Goal: Contribute content: Contribute content

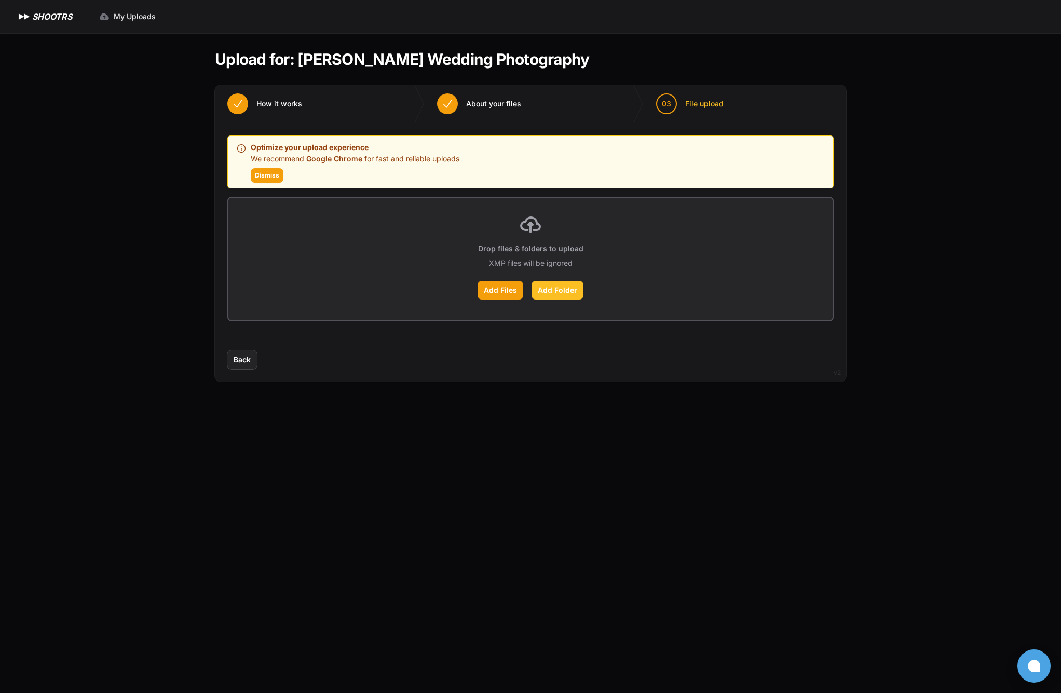
click at [548, 289] on label "Add Folder" at bounding box center [558, 290] width 52 height 19
click at [0, 0] on input "Add Folder" at bounding box center [0, 0] width 0 height 0
click at [545, 292] on label "Add Folder" at bounding box center [558, 290] width 52 height 19
click at [0, 0] on input "Add Folder" at bounding box center [0, 0] width 0 height 0
click at [556, 293] on label "Add Folder" at bounding box center [558, 290] width 52 height 19
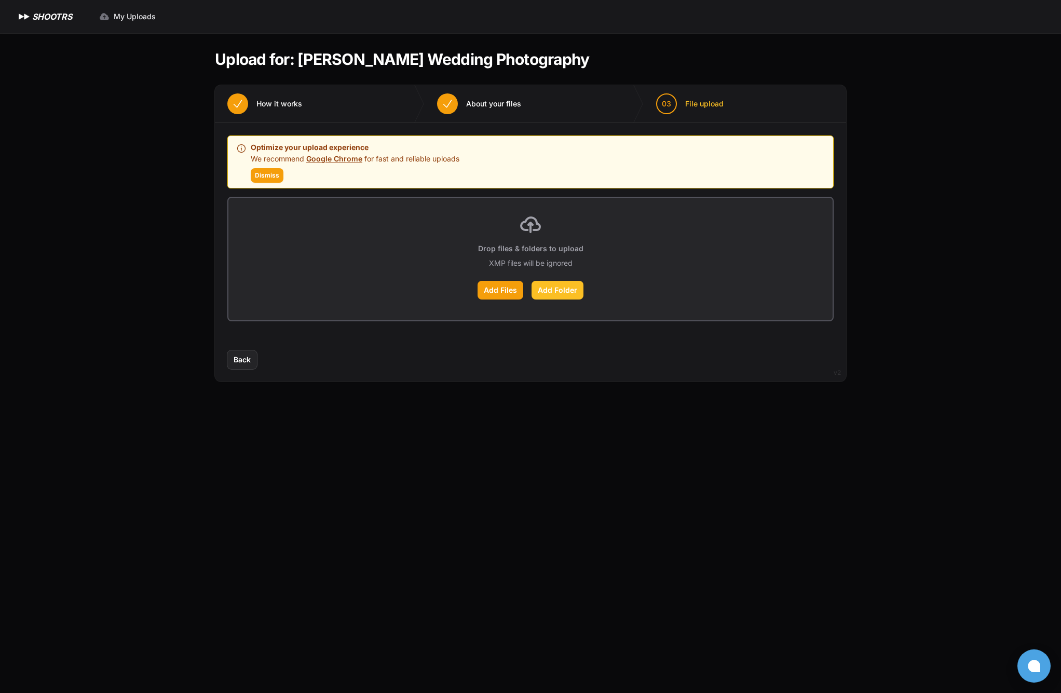
click at [0, 0] on input "Add Folder" at bounding box center [0, 0] width 0 height 0
click at [277, 177] on span "Dismiss" at bounding box center [267, 175] width 24 height 8
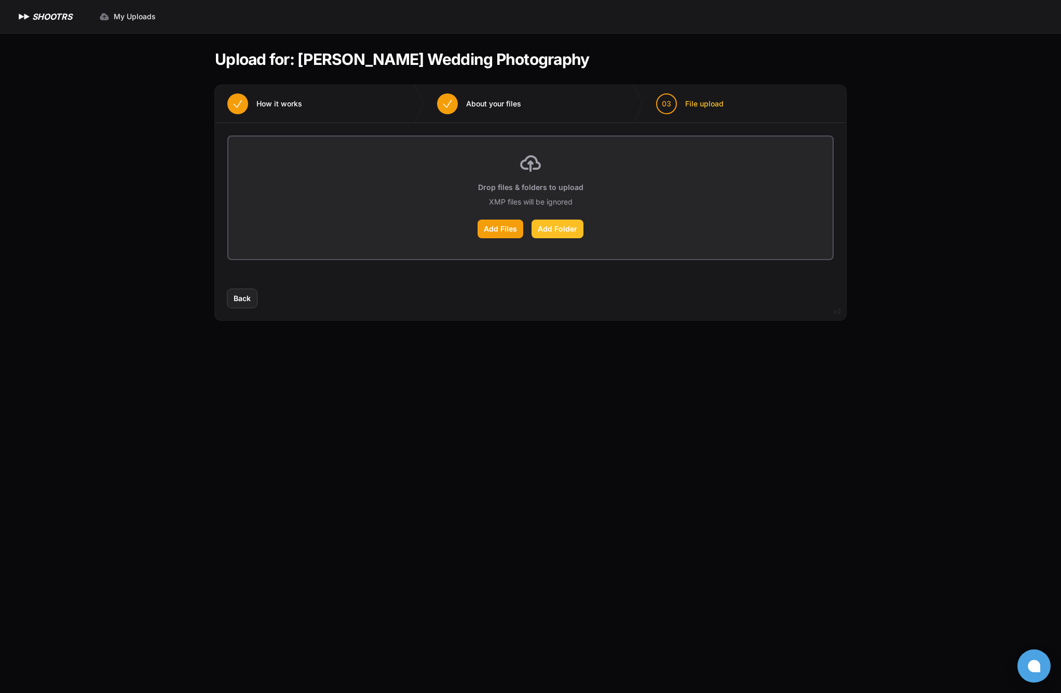
click at [552, 229] on label "Add Folder" at bounding box center [558, 229] width 52 height 19
click at [0, 0] on input "Add Folder" at bounding box center [0, 0] width 0 height 0
click at [509, 230] on label "Add Files" at bounding box center [501, 229] width 46 height 19
click at [0, 0] on input "Add Files" at bounding box center [0, 0] width 0 height 0
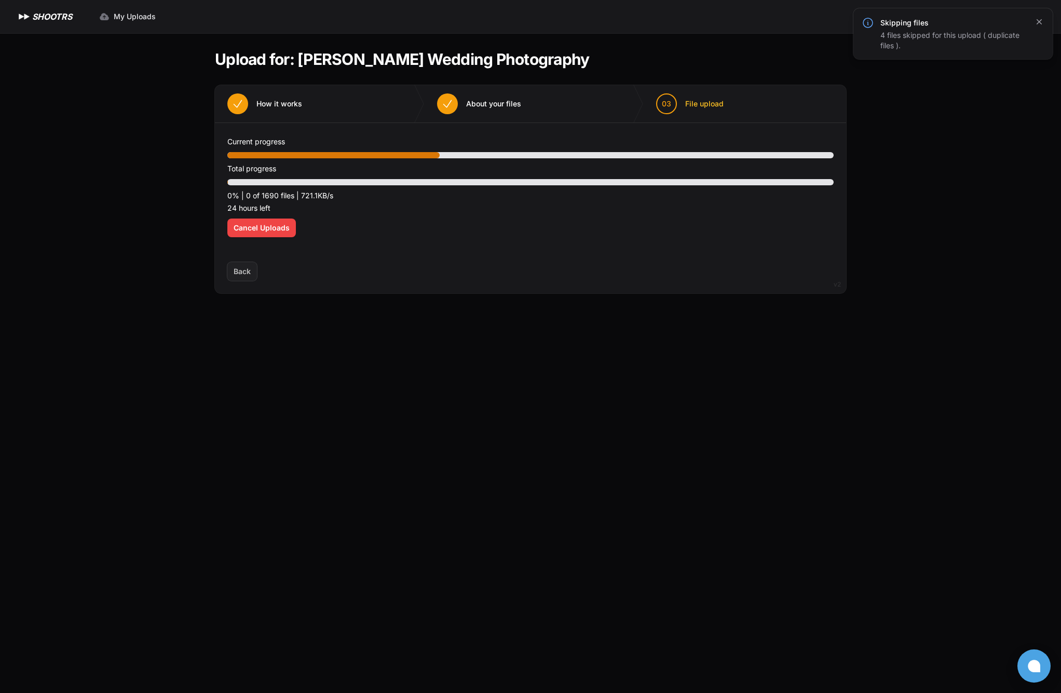
click at [1038, 21] on icon "button" at bounding box center [1039, 21] width 5 height 5
